Goal: Download file/media

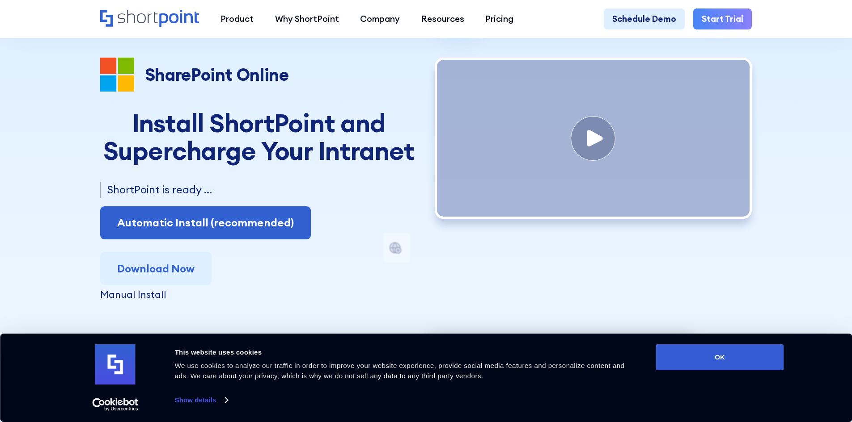
scroll to position [134, 0]
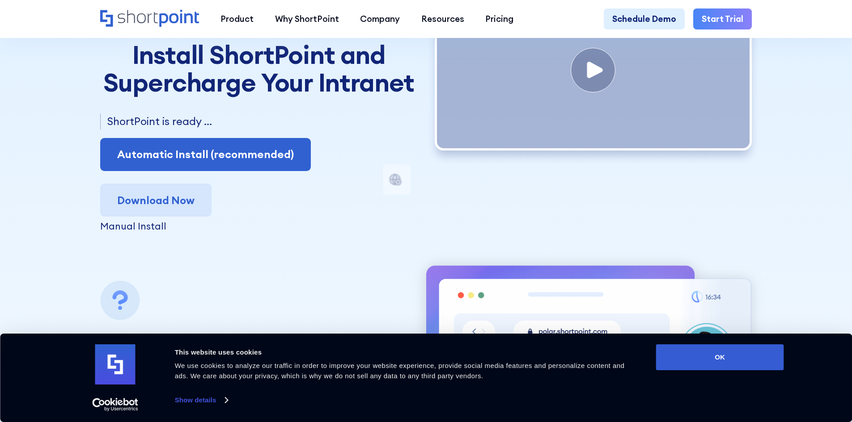
click at [174, 209] on link "Download Now" at bounding box center [155, 200] width 111 height 33
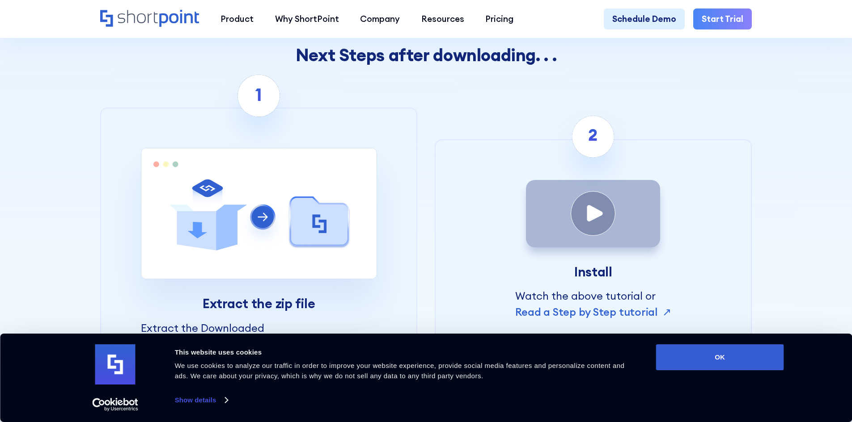
scroll to position [447, 0]
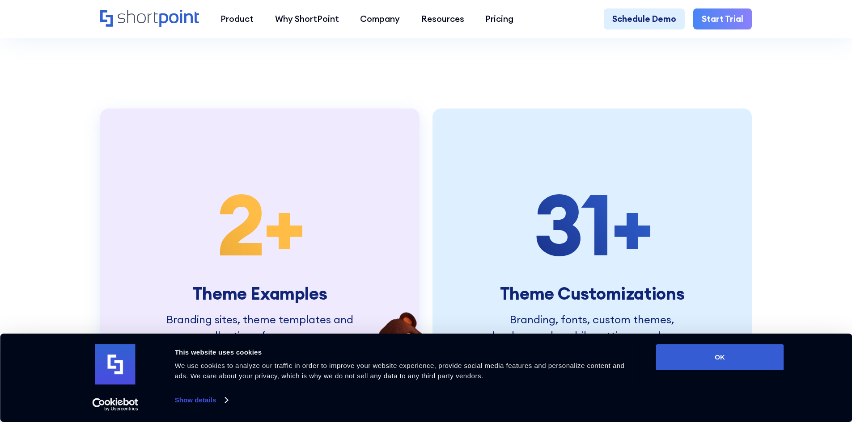
scroll to position [2280, 0]
